Goal: Task Accomplishment & Management: Use online tool/utility

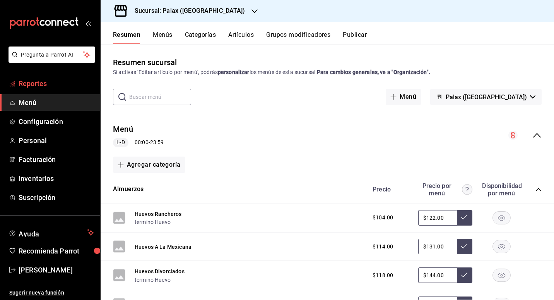
click at [27, 86] on font "Reportes" at bounding box center [33, 83] width 28 height 8
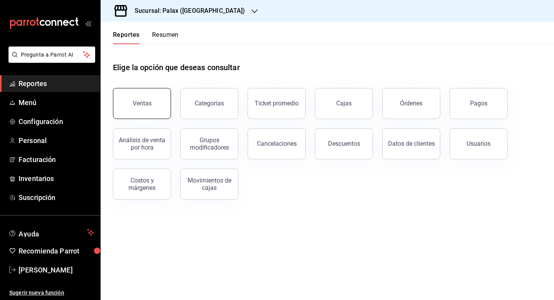
click at [142, 92] on button "Ventas" at bounding box center [142, 103] width 58 height 31
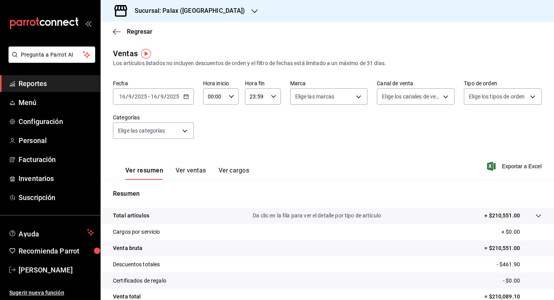
click at [226, 98] on div "00:00 Hora inicio" at bounding box center [221, 96] width 36 height 16
click at [213, 125] on span "15" at bounding box center [211, 124] width 5 height 6
type input "15:00"
click at [271, 158] on div at bounding box center [277, 150] width 554 height 300
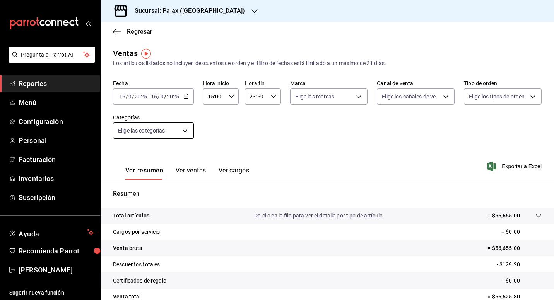
click at [184, 128] on body "Pregunta a Parrot AI Reportes Menú Configuración Personal Facturación Inventari…" at bounding box center [277, 150] width 554 height 300
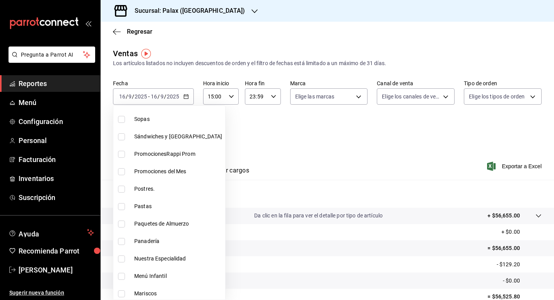
scroll to position [77, 0]
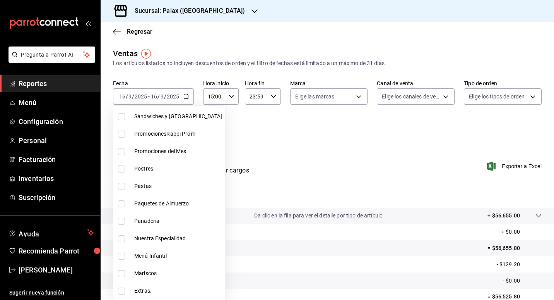
click at [150, 161] on li "Postres." at bounding box center [169, 168] width 112 height 17
type input "5f074bd3-619d-4e10-94fa-620713841d38"
checkbox input "true"
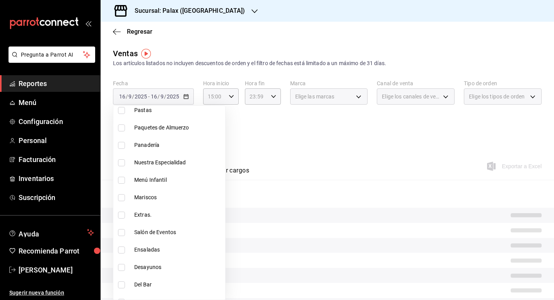
scroll to position [155, 0]
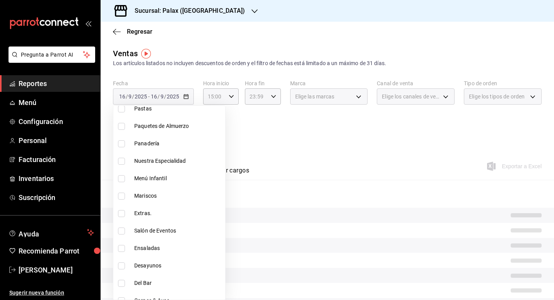
click at [153, 144] on span "Panadería" at bounding box center [178, 143] width 88 height 8
type input "5f074bd3-619d-4e10-94fa-620713841d38,90d14028-a2c9-4fb8-b762-41d9ea373592"
checkbox input "true"
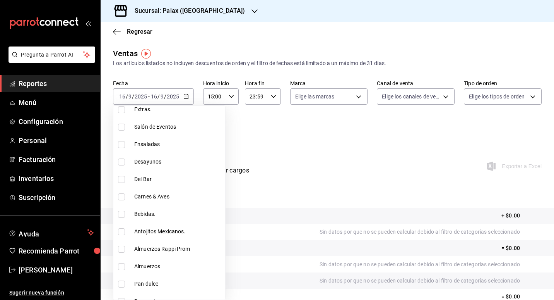
scroll to position [310, 0]
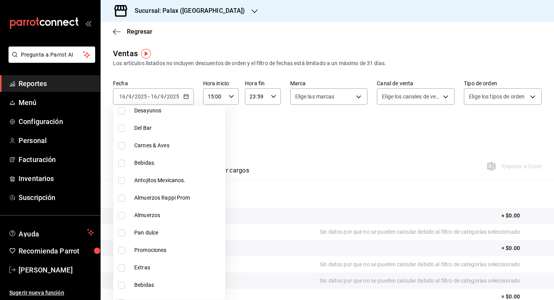
click at [150, 233] on span "Pan dulce" at bounding box center [178, 232] width 88 height 8
type input "5f074bd3-619d-4e10-94fa-620713841d38,90d14028-a2c9-4fb8-b762-41d9ea373592,a0032…"
checkbox input "true"
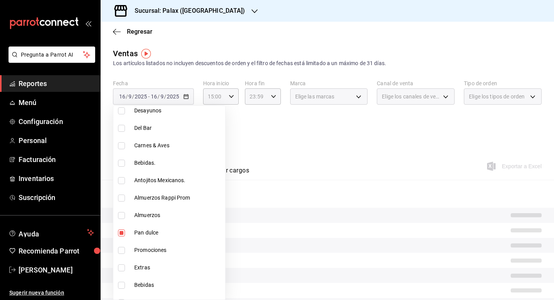
scroll to position [348, 0]
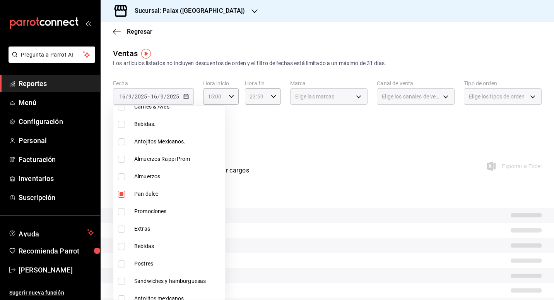
click at [149, 262] on span "Postres" at bounding box center [178, 263] width 88 height 8
type input "5f074bd3-619d-4e10-94fa-620713841d38,90d14028-a2c9-4fb8-b762-41d9ea373592,a0032…"
checkbox input "true"
click at [318, 139] on div at bounding box center [277, 150] width 554 height 300
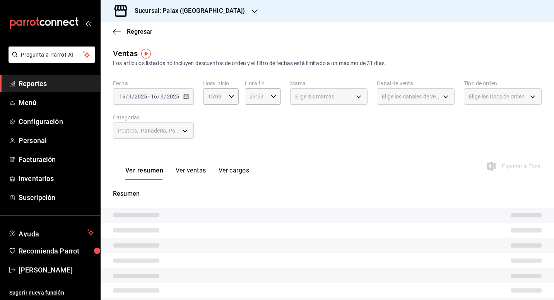
click at [194, 172] on button "Ver ventas" at bounding box center [191, 172] width 31 height 13
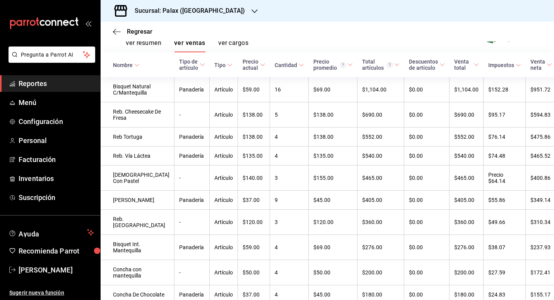
scroll to position [116, 0]
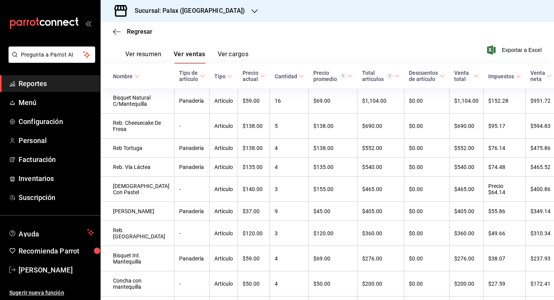
click at [129, 77] on div "Nombre" at bounding box center [123, 76] width 20 height 6
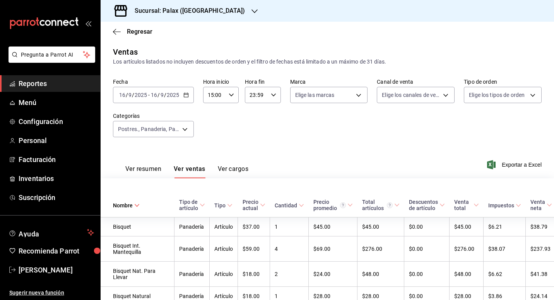
scroll to position [0, 0]
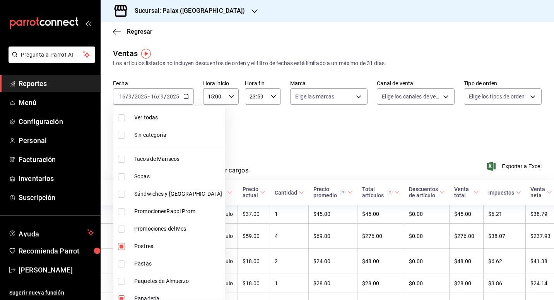
click at [163, 132] on body "Pregunta a Parrot AI Reportes Menú Configuración Personal Facturación Inventari…" at bounding box center [277, 150] width 554 height 300
click at [145, 121] on span "Ver todas" at bounding box center [178, 117] width 88 height 8
type input "7fa229bc-c9d3-4dba-9758-ee0117d8b32c,874e04fd-13f0-4277-bc95-ee84bfec7f9b,7d801…"
checkbox input "true"
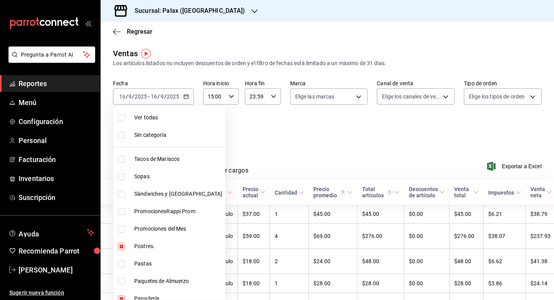
checkbox input "true"
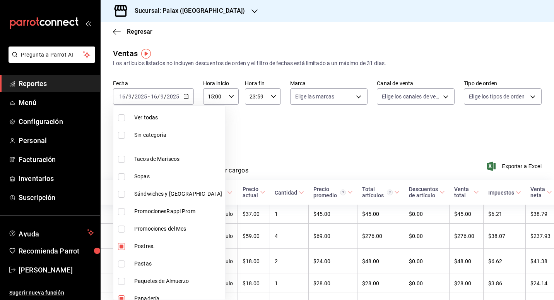
checkbox input "true"
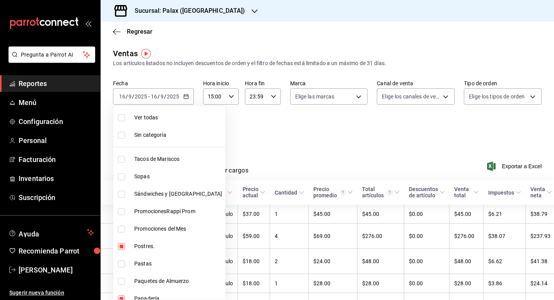
checkbox input "true"
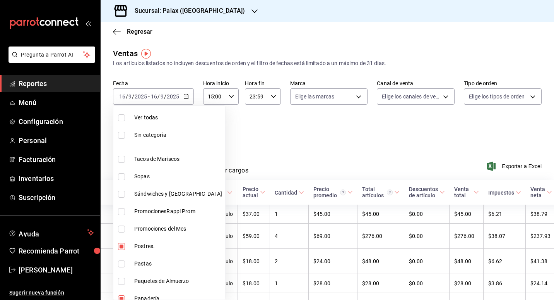
checkbox input "true"
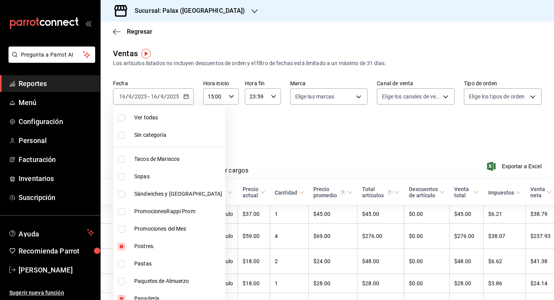
checkbox input "true"
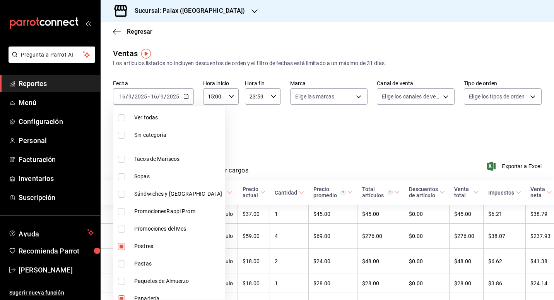
checkbox input "true"
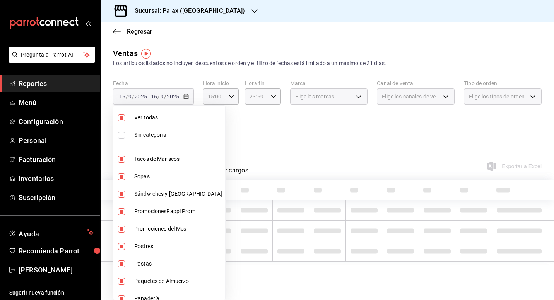
click at [145, 121] on span "Ver todas" at bounding box center [178, 117] width 88 height 8
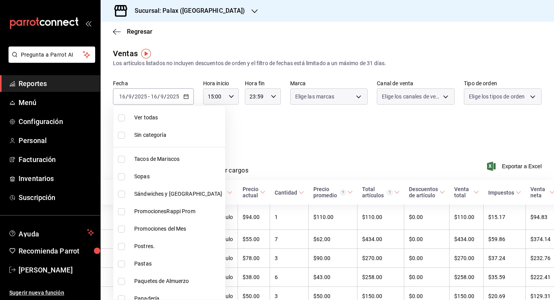
checkbox input "false"
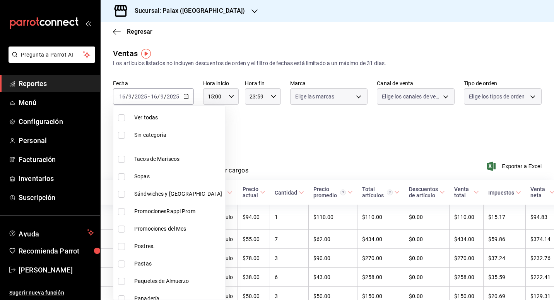
checkbox input "false"
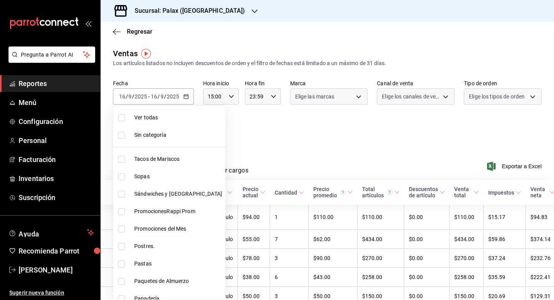
checkbox input "false"
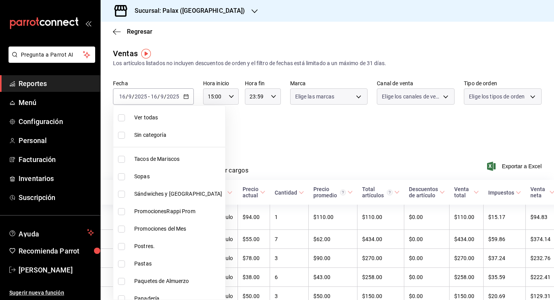
checkbox input "false"
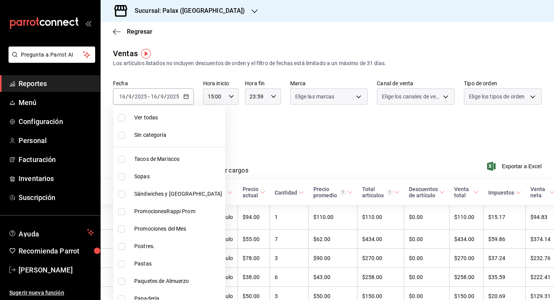
checkbox input "false"
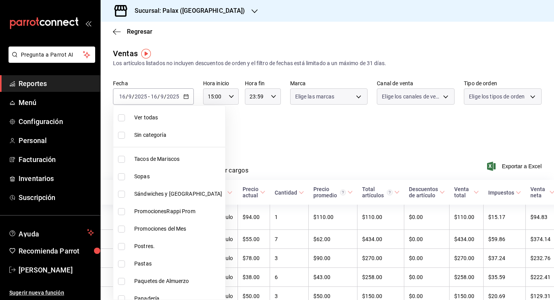
checkbox input "false"
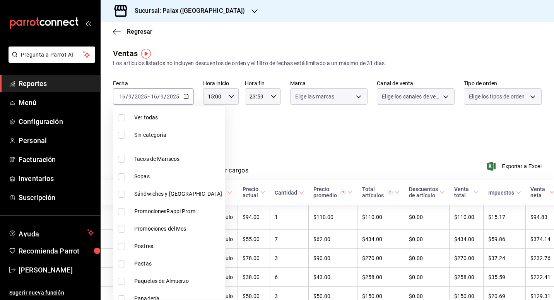
checkbox input "false"
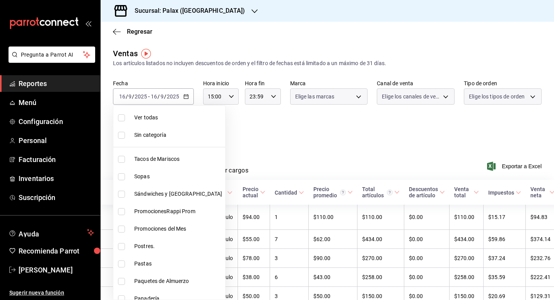
checkbox input "false"
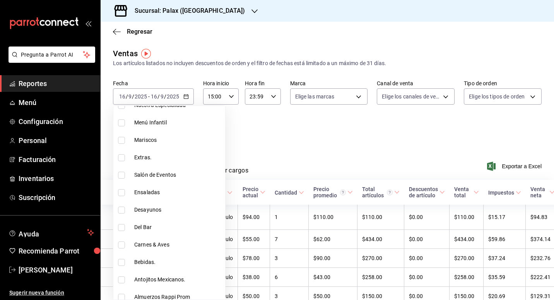
scroll to position [232, 0]
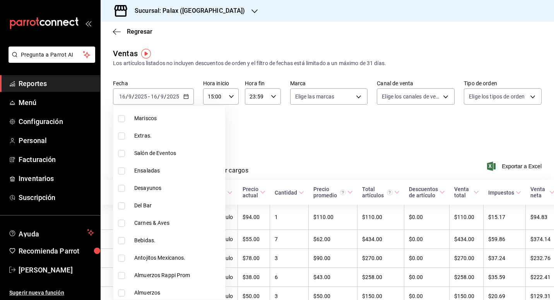
click at [154, 204] on span "Del Bar" at bounding box center [178, 205] width 88 height 8
type input "e5fa14e2-c7bb-4afd-b0cf-6d1a2447c4a1"
checkbox input "true"
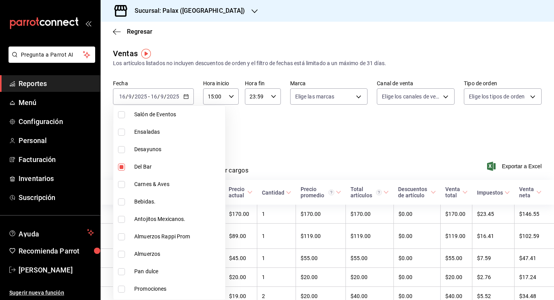
click at [151, 196] on li "Bebidas." at bounding box center [169, 201] width 112 height 17
type input "e5fa14e2-c7bb-4afd-b0cf-6d1a2447c4a1,4b82141e-e12f-4992-9202-ab169af21a46"
checkbox input "true"
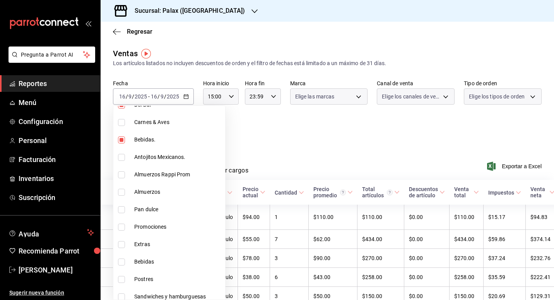
scroll to position [348, 0]
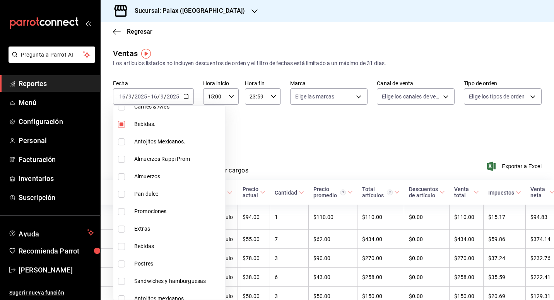
click at [149, 248] on span "Bebidas" at bounding box center [178, 246] width 88 height 8
type input "e5fa14e2-c7bb-4afd-b0cf-6d1a2447c4a1,4b82141e-e12f-4992-9202-ab169af21a46,298ad…"
checkbox input "true"
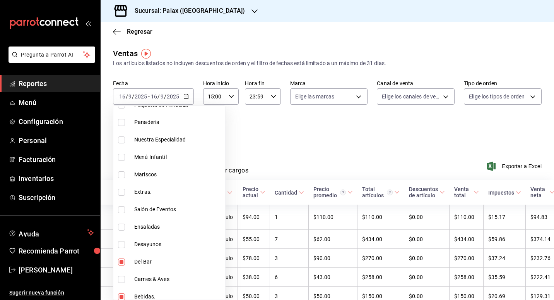
scroll to position [194, 0]
click at [340, 127] on div at bounding box center [277, 150] width 554 height 300
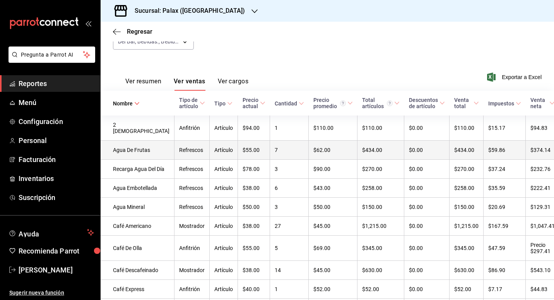
scroll to position [0, 0]
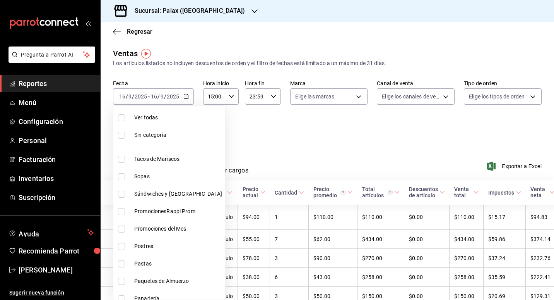
click at [186, 136] on body "Pregunta a Parrot AI Reportes Menú Configuración Personal Facturación Inventari…" at bounding box center [277, 150] width 554 height 300
click at [137, 115] on span "Ver todas" at bounding box center [178, 117] width 88 height 8
type input "7fa229bc-c9d3-4dba-9758-ee0117d8b32c,874e04fd-13f0-4277-bc95-ee84bfec7f9b,7d801…"
checkbox input "true"
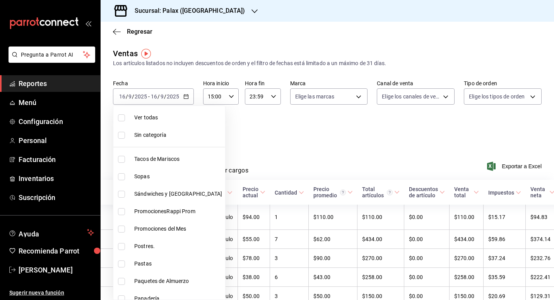
checkbox input "true"
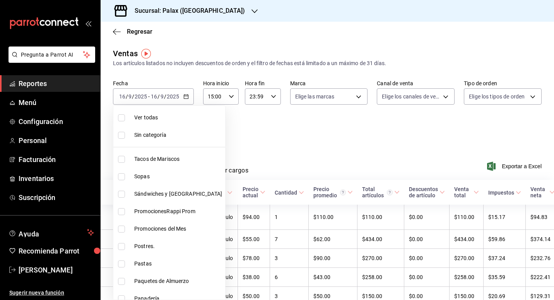
checkbox input "true"
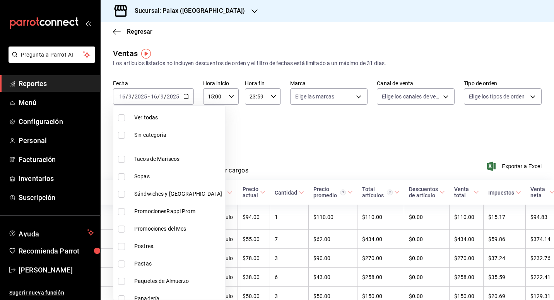
checkbox input "true"
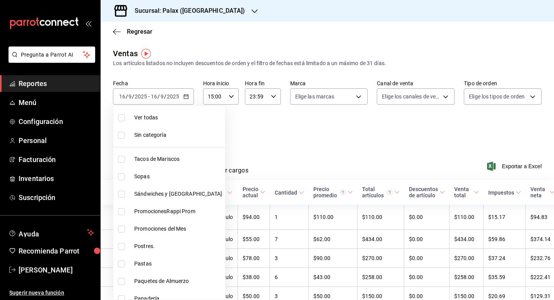
checkbox input "true"
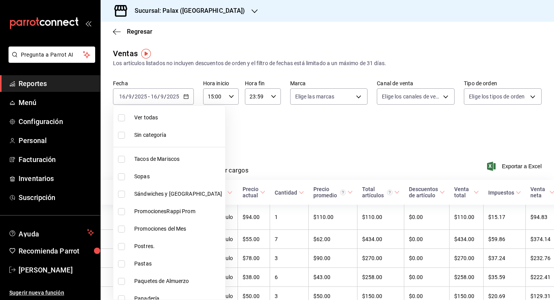
checkbox input "true"
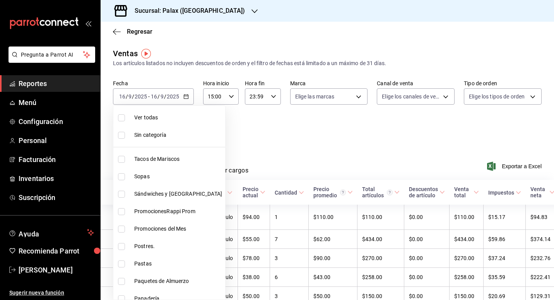
checkbox input "true"
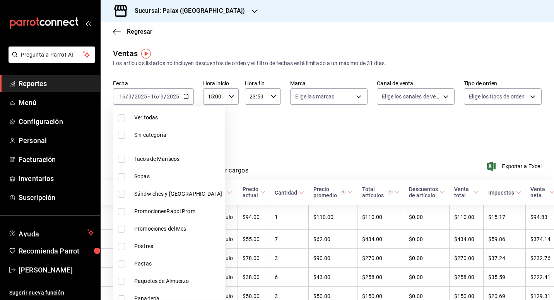
checkbox input "true"
click at [279, 142] on div at bounding box center [277, 150] width 554 height 300
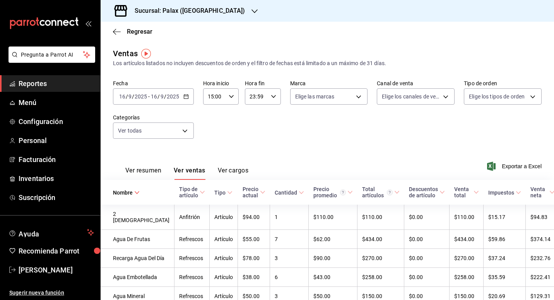
click at [29, 82] on font "Reportes" at bounding box center [33, 83] width 28 height 8
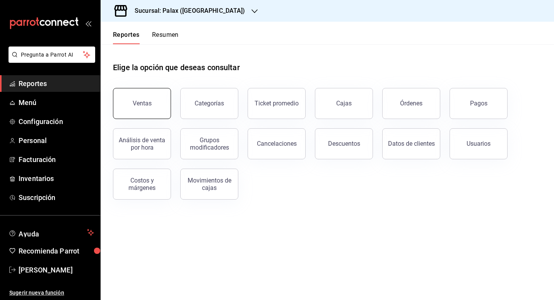
click at [145, 109] on button "Ventas" at bounding box center [142, 103] width 58 height 31
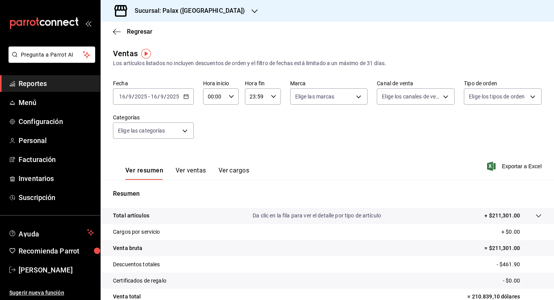
click at [227, 96] on div "00:00 Hora inicio" at bounding box center [221, 96] width 36 height 16
click at [210, 129] on span "07" at bounding box center [211, 130] width 5 height 6
type input "07:00"
click at [295, 141] on div at bounding box center [277, 150] width 554 height 300
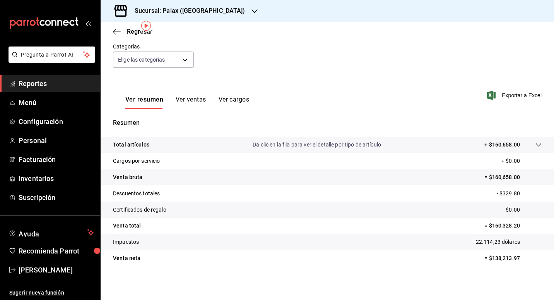
scroll to position [71, 0]
